Goal: Book appointment/travel/reservation

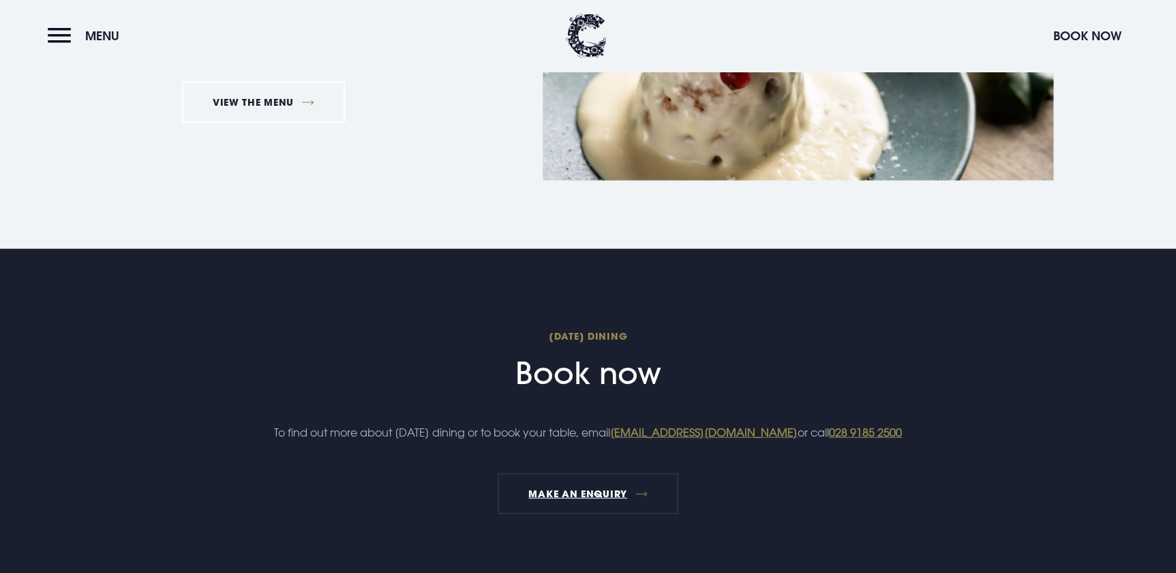
scroll to position [1177, 0]
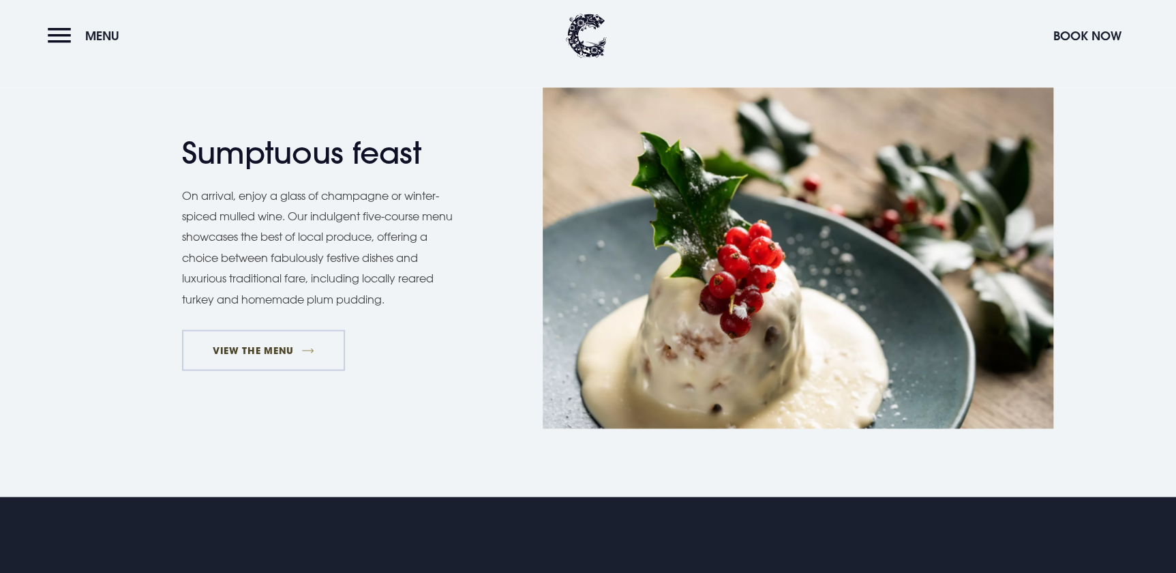
click at [316, 333] on link "VIEW THE MENU" at bounding box center [264, 349] width 164 height 41
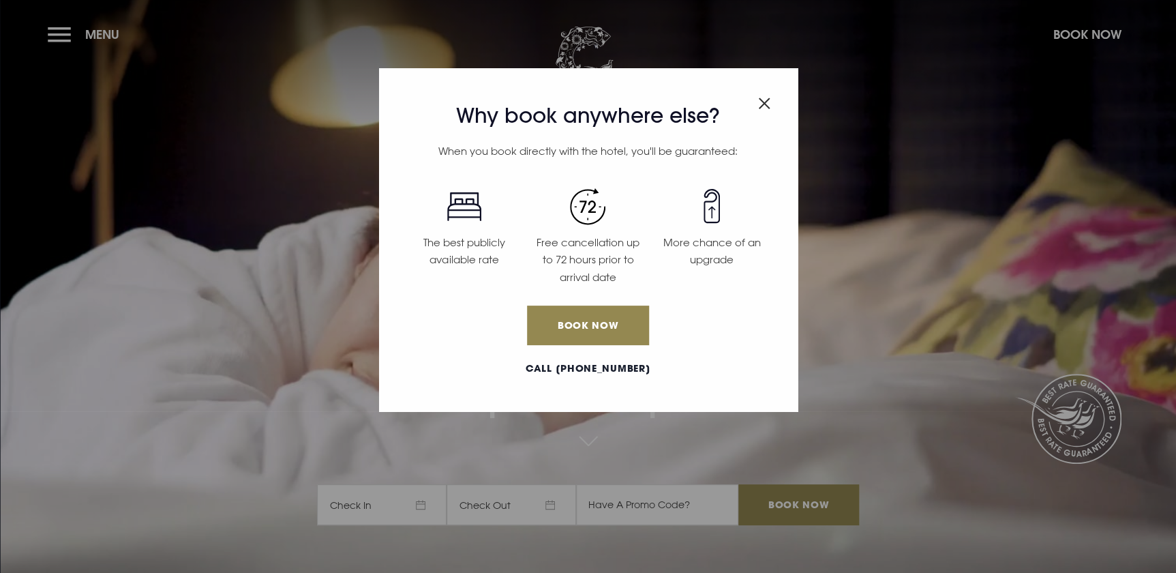
click at [777, 100] on div "Why book anywhere else? When you book directly with the hotel, you'll be guaran…" at bounding box center [588, 239] width 419 height 343
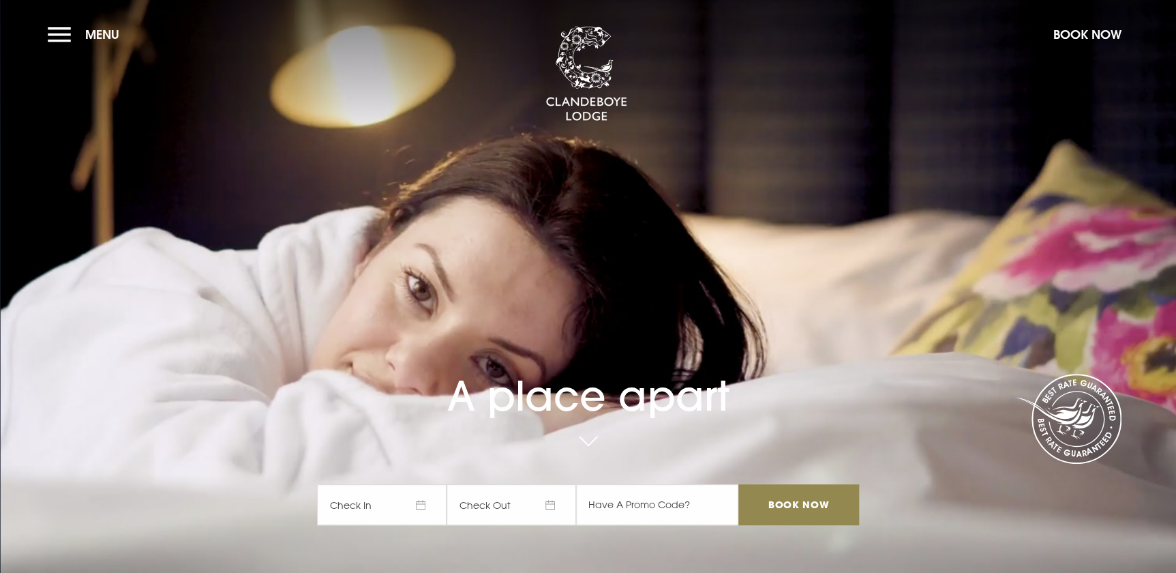
click at [770, 102] on section "A place apart Check In Check Out Mon Tue Wed Thur Fri Sat Sun Mon Tue Wed Thur …" at bounding box center [588, 286] width 1176 height 573
click at [53, 38] on button "Menu" at bounding box center [87, 34] width 78 height 29
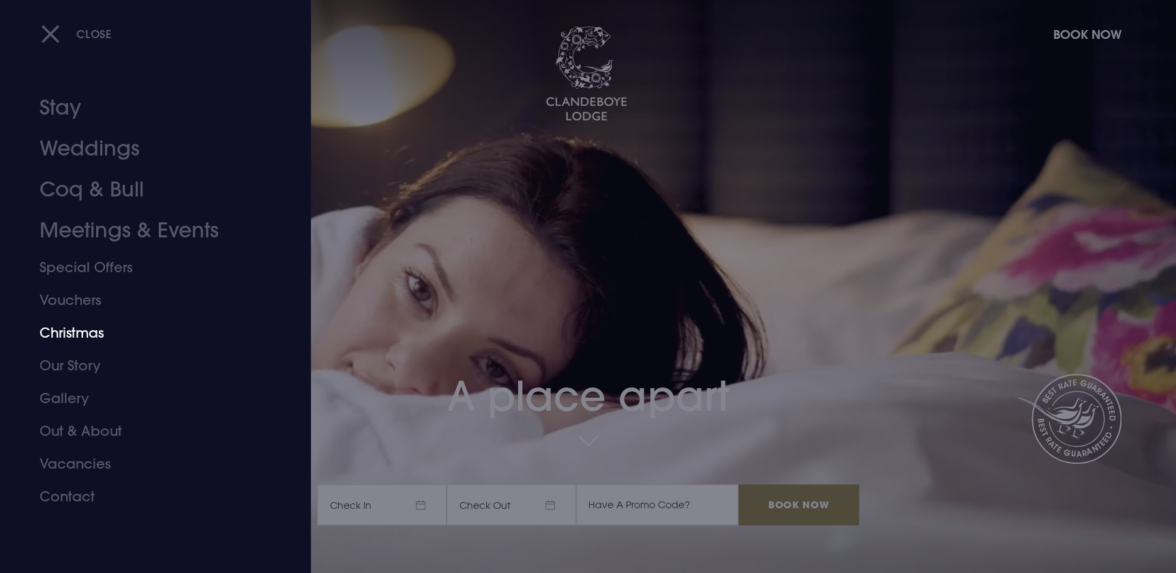
click at [63, 340] on link "Christmas" at bounding box center [147, 332] width 215 height 33
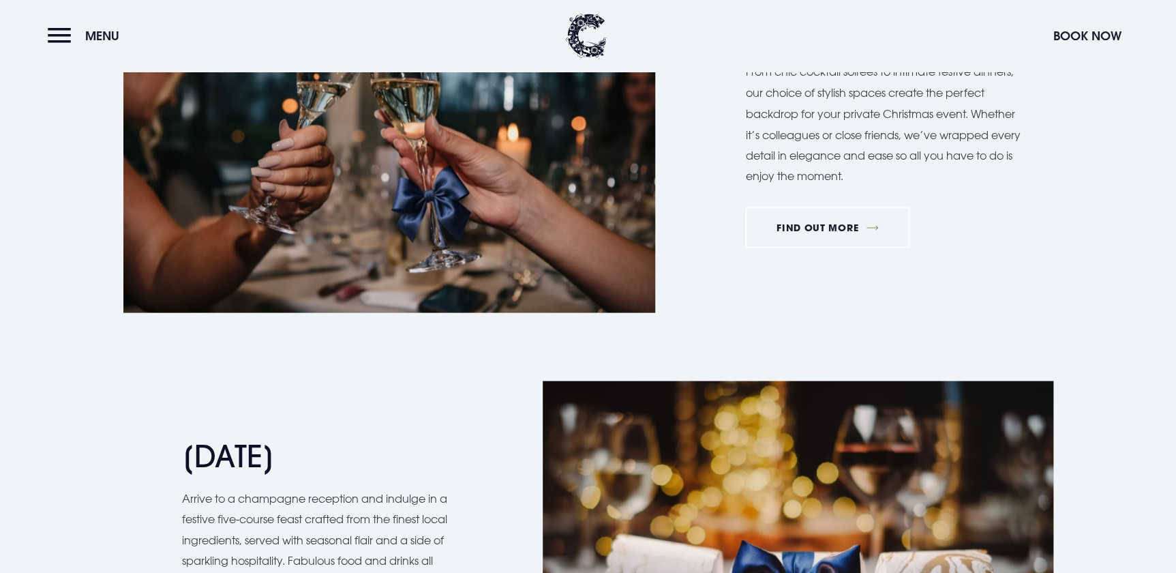
scroll to position [1364, 0]
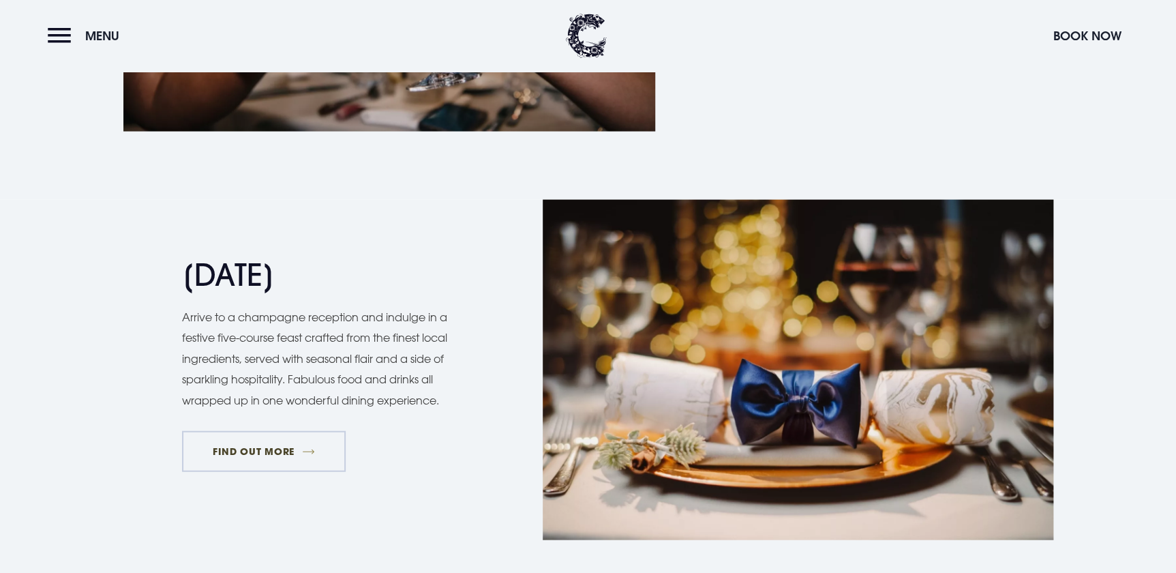
click at [298, 440] on link "FIND OUT MORE" at bounding box center [264, 451] width 164 height 41
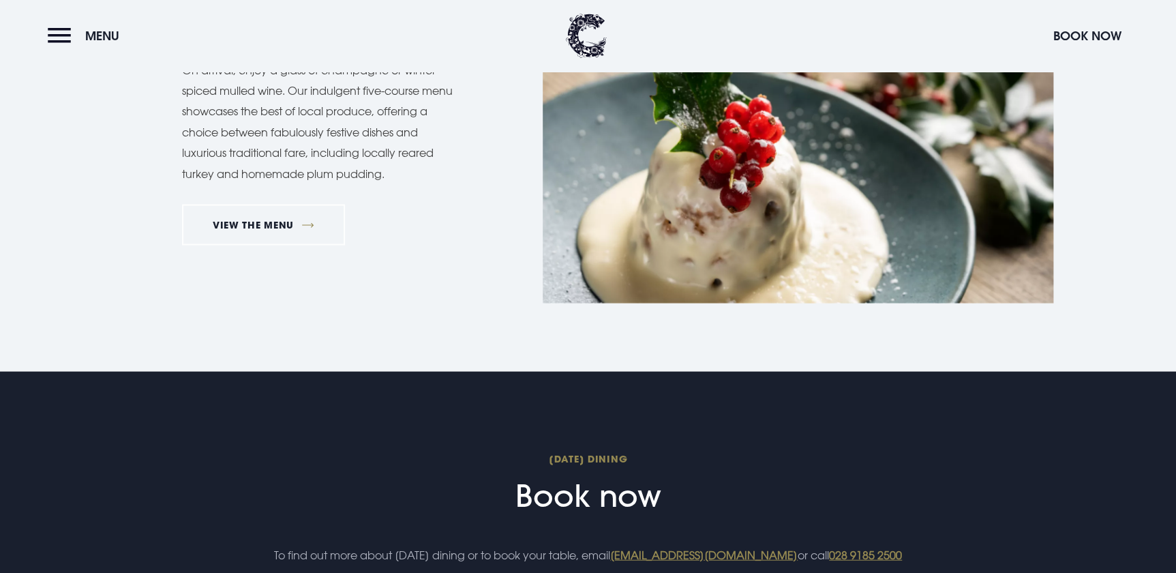
scroll to position [1301, 0]
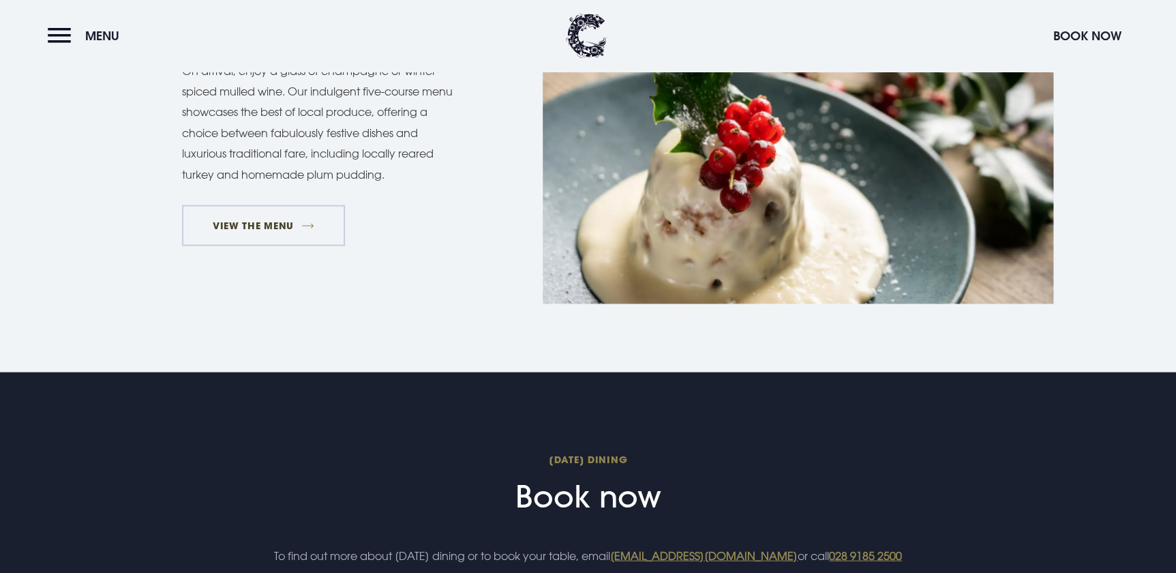
drag, startPoint x: 308, startPoint y: 241, endPoint x: 294, endPoint y: 220, distance: 25.5
click at [308, 241] on link "VIEW THE MENU" at bounding box center [264, 225] width 164 height 41
